Goal: Transaction & Acquisition: Purchase product/service

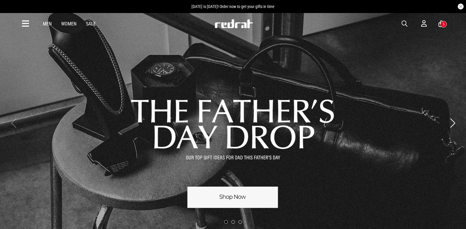
click at [23, 22] on icon at bounding box center [25, 24] width 7 height 10
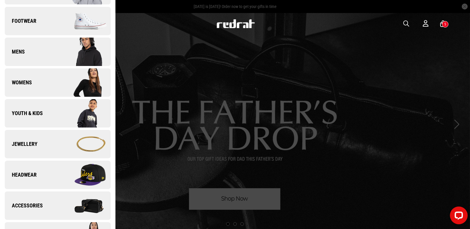
scroll to position [118, 0]
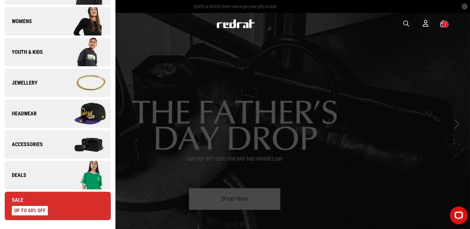
click at [41, 169] on link "Deals" at bounding box center [58, 175] width 106 height 28
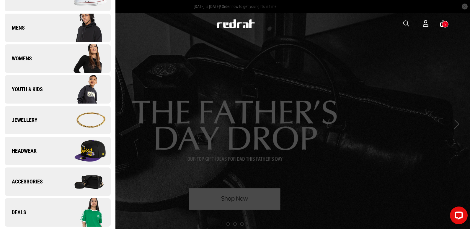
scroll to position [0, 0]
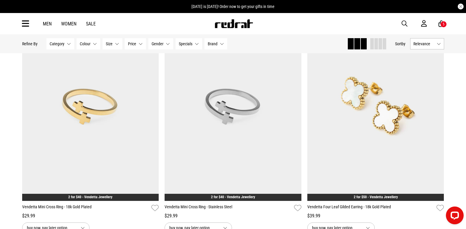
scroll to position [177, 0]
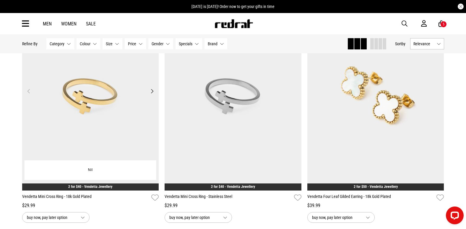
click at [90, 91] on img at bounding box center [90, 94] width 137 height 191
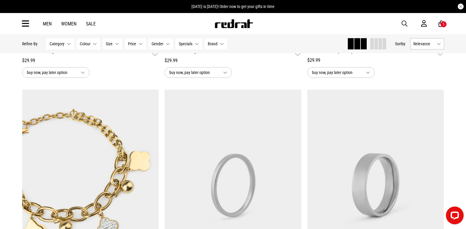
scroll to position [1058, 0]
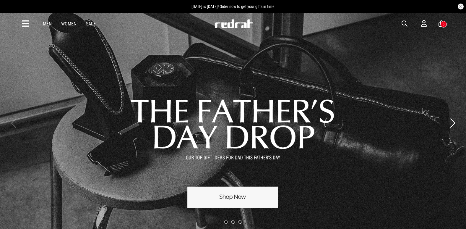
click at [410, 25] on button "button" at bounding box center [407, 23] width 12 height 7
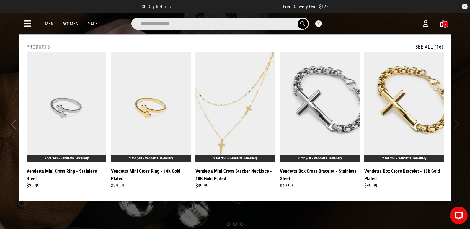
type input "**********"
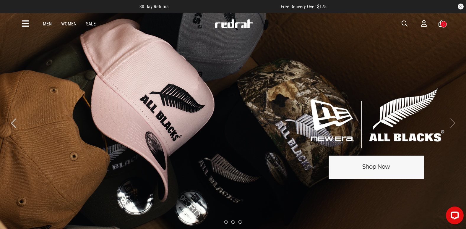
click at [23, 23] on icon at bounding box center [25, 24] width 7 height 10
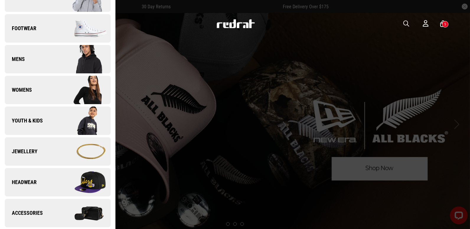
scroll to position [89, 0]
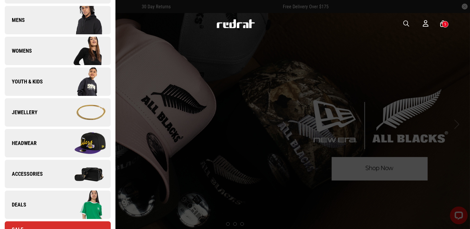
click at [49, 196] on link "Deals" at bounding box center [58, 204] width 106 height 28
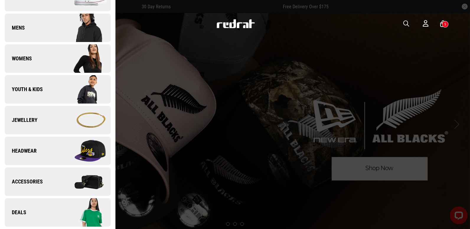
scroll to position [0, 0]
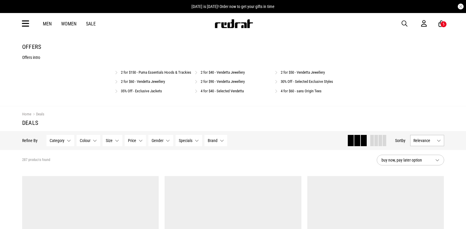
drag, startPoint x: 0, startPoint y: 0, endPoint x: 27, endPoint y: 23, distance: 35.2
click at [14, 23] on div "Men Women Sale Sign in New Back Footwear Back Mens Back Womens Back Youth & Kid…" at bounding box center [233, 23] width 466 height 21
click at [28, 23] on icon at bounding box center [25, 24] width 7 height 10
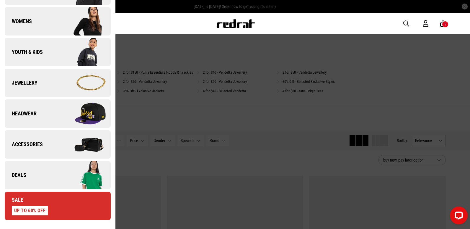
click at [50, 166] on link "Deals" at bounding box center [58, 175] width 106 height 28
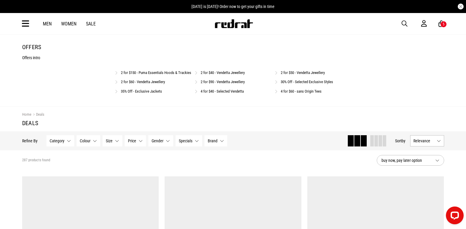
click at [234, 93] on link "4 for $40 - Selected Vendetta" at bounding box center [221, 91] width 43 height 4
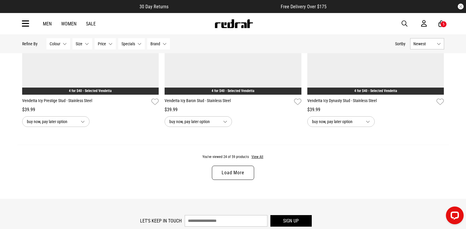
scroll to position [1919, 0]
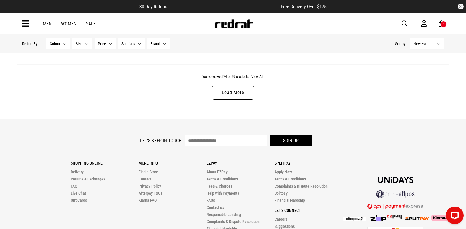
click at [235, 96] on link "Load More" at bounding box center [233, 92] width 42 height 14
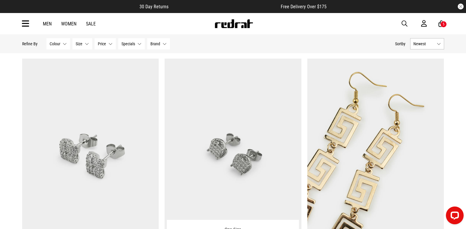
click at [219, 120] on img at bounding box center [232, 153] width 137 height 191
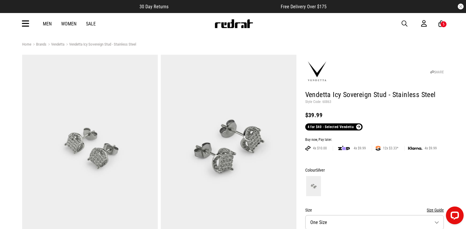
click at [407, 22] on span "button" at bounding box center [404, 23] width 6 height 7
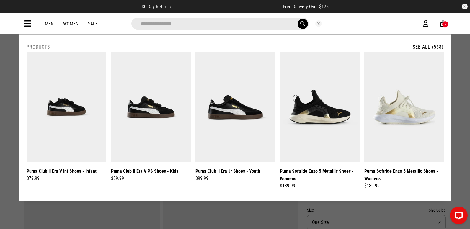
type input "**********"
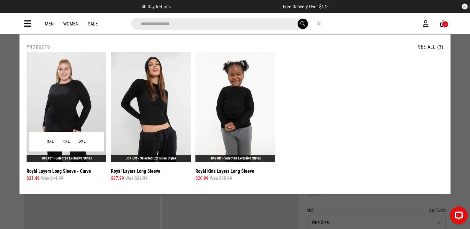
type input "**********"
click at [76, 95] on img at bounding box center [67, 107] width 80 height 110
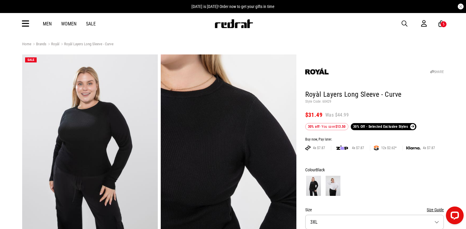
drag, startPoint x: 27, startPoint y: 24, endPoint x: 22, endPoint y: 33, distance: 10.5
click at [27, 24] on icon at bounding box center [25, 24] width 7 height 10
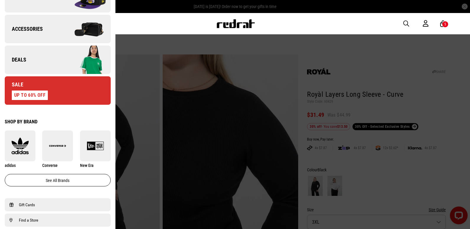
scroll to position [207, 0]
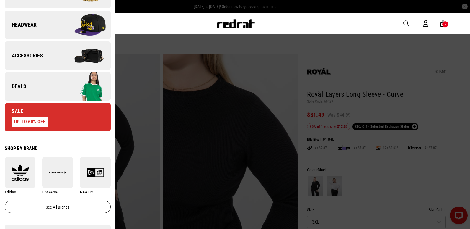
drag, startPoint x: 67, startPoint y: 85, endPoint x: 71, endPoint y: 86, distance: 3.3
click at [67, 85] on img at bounding box center [84, 86] width 53 height 30
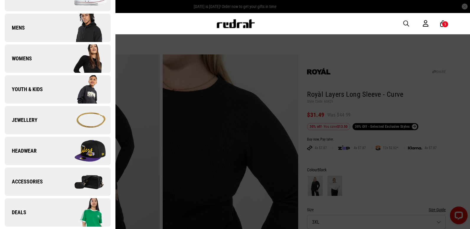
scroll to position [0, 0]
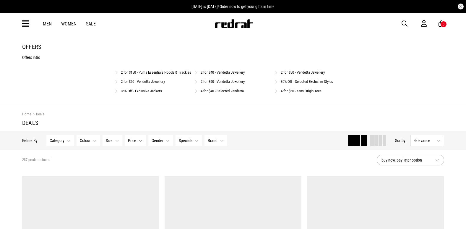
click at [214, 93] on link "4 for $40 - Selected Vendetta" at bounding box center [221, 91] width 43 height 4
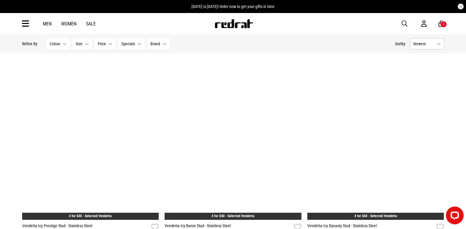
scroll to position [1860, 0]
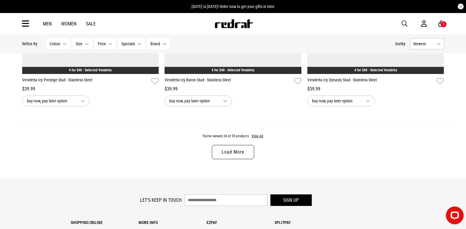
click at [241, 159] on link "Load More" at bounding box center [233, 152] width 42 height 14
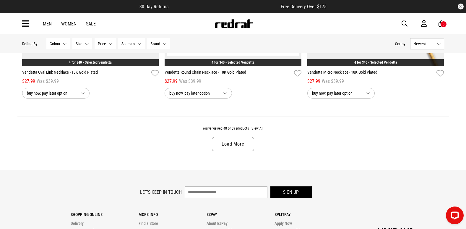
scroll to position [3838, 0]
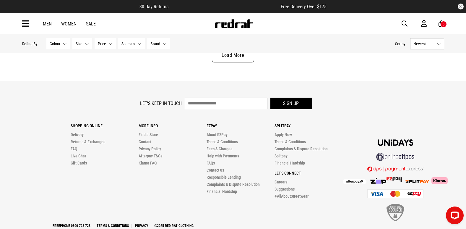
click at [248, 56] on link "Load More" at bounding box center [233, 55] width 42 height 14
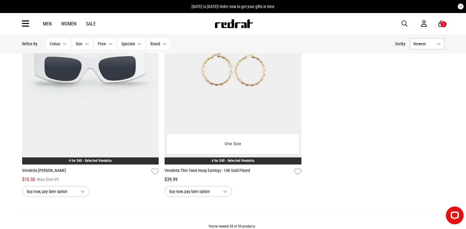
scroll to position [4635, 0]
